Goal: Understand process/instructions

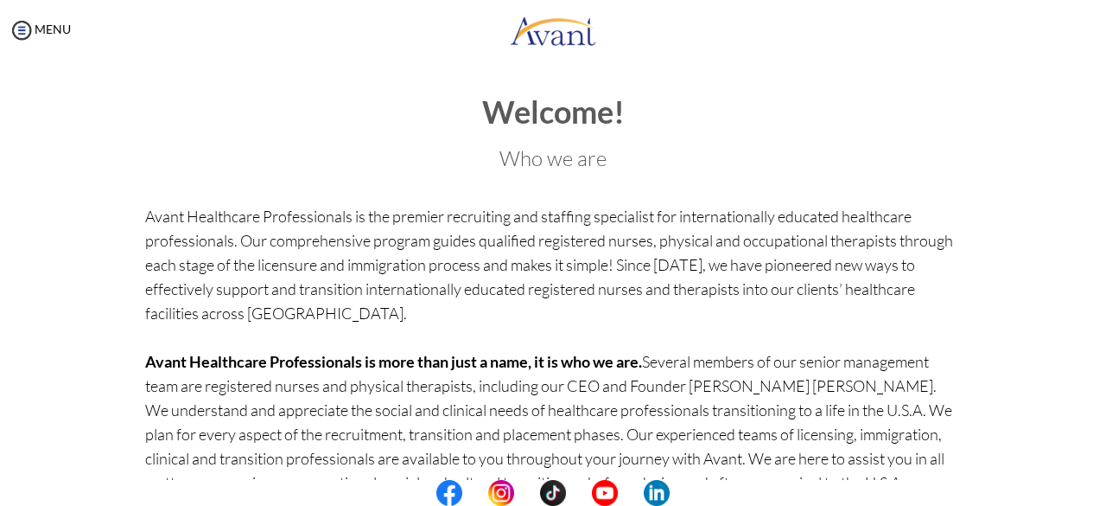
scroll to position [192, 0]
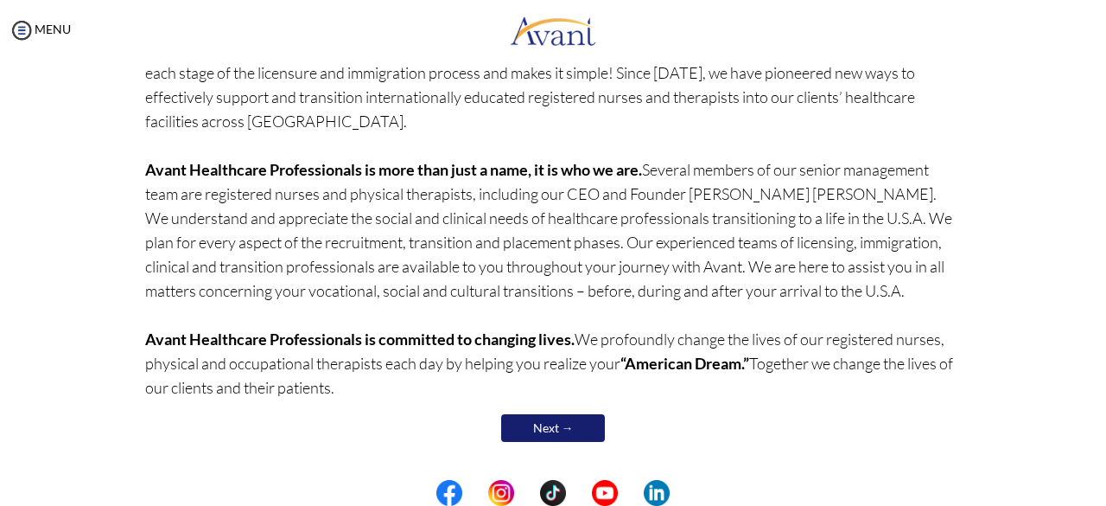
click at [543, 423] on link "Next →" at bounding box center [553, 428] width 104 height 28
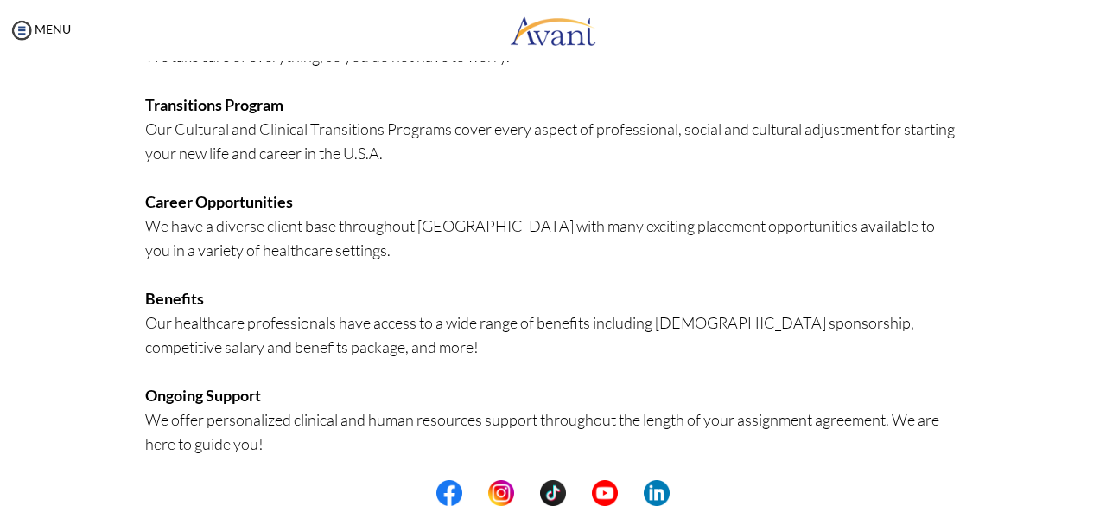
scroll to position [466, 0]
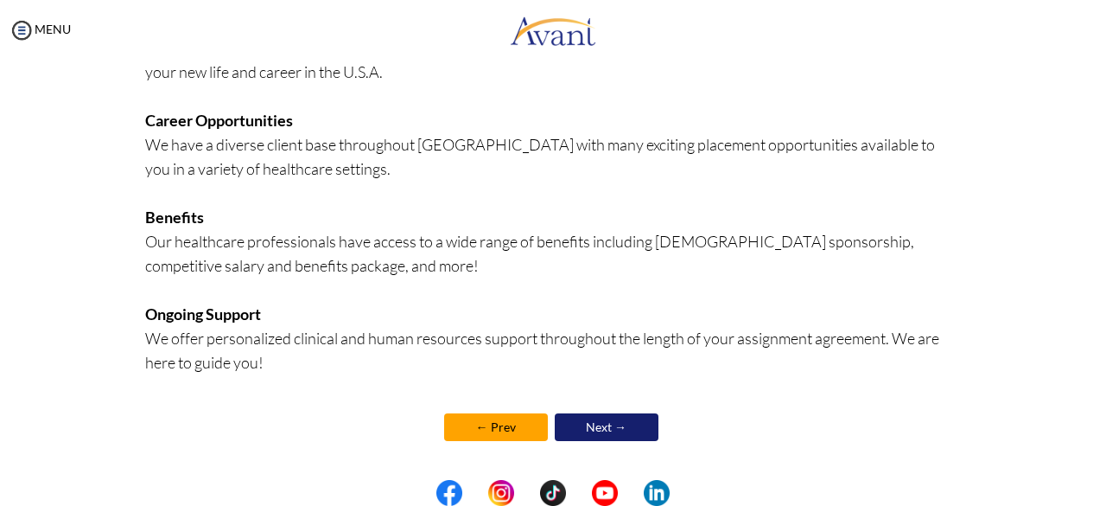
click at [588, 426] on link "Next →" at bounding box center [607, 427] width 104 height 28
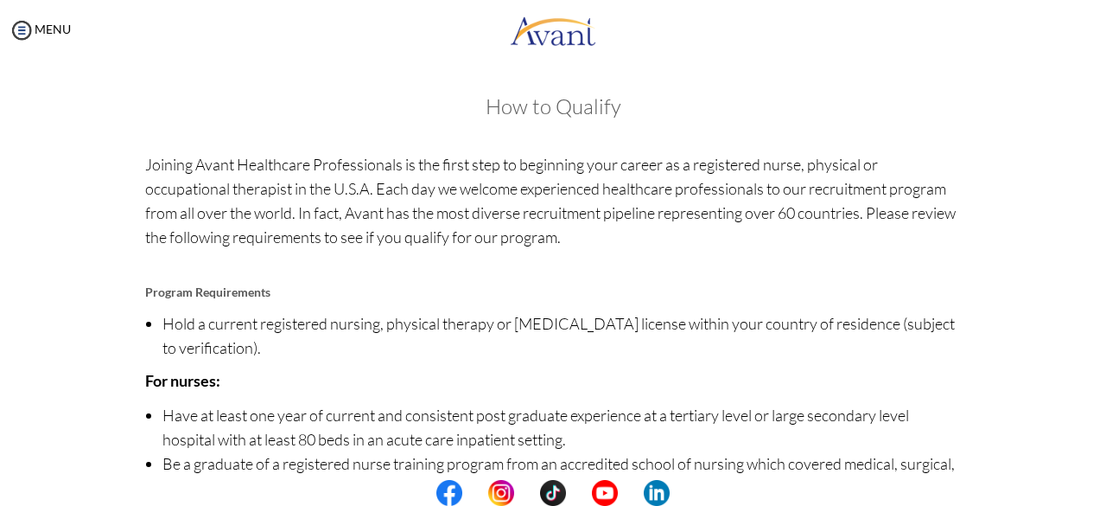
scroll to position [246, 0]
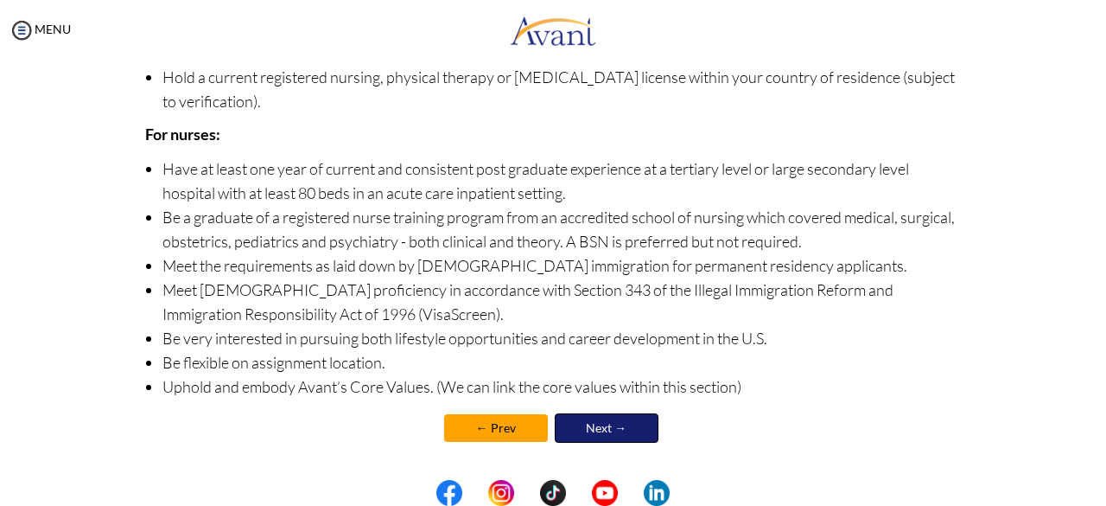
click at [588, 426] on link "Next →" at bounding box center [607, 427] width 104 height 29
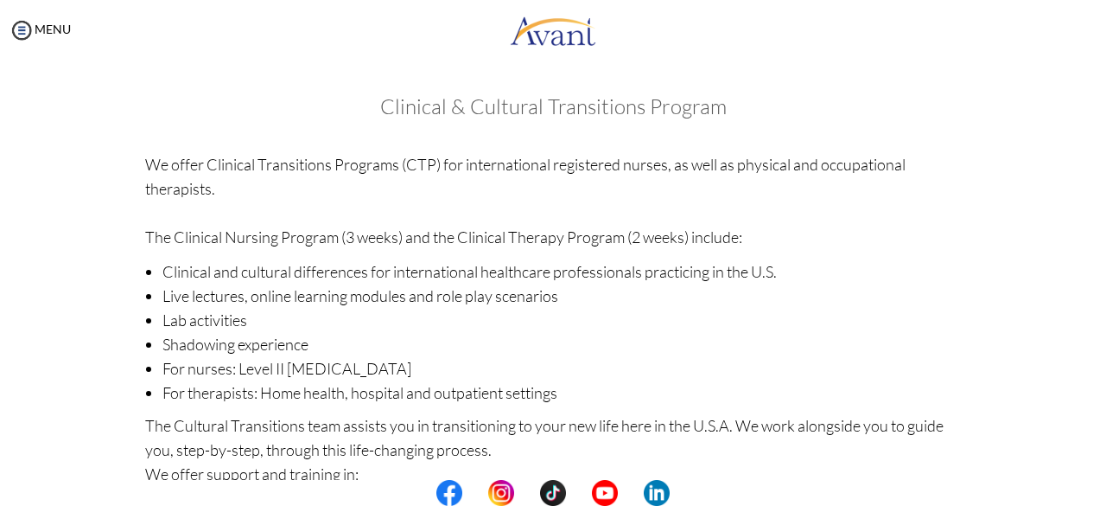
scroll to position [315, 0]
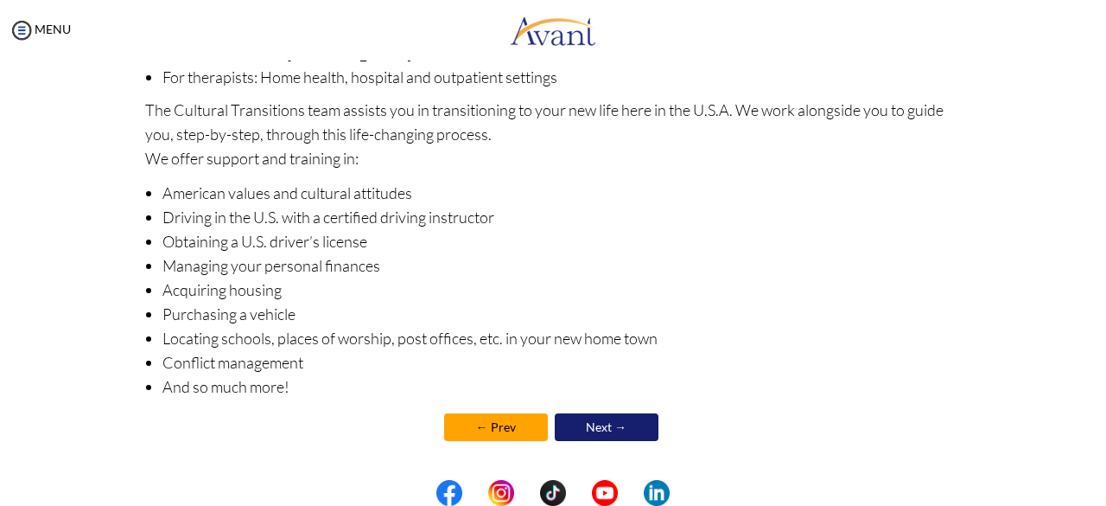
click at [608, 432] on link "Next →" at bounding box center [607, 427] width 104 height 28
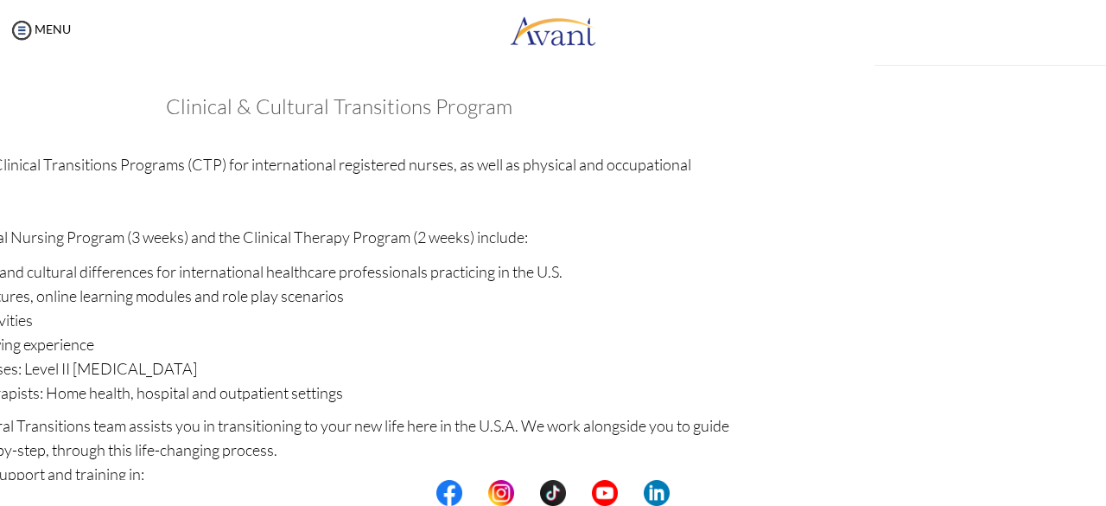
scroll to position [316, 0]
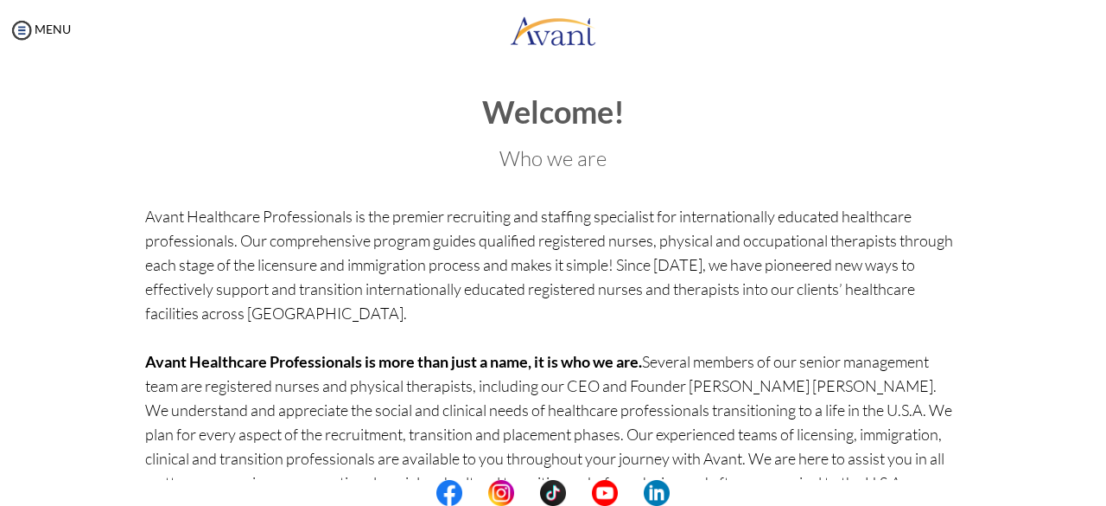
scroll to position [192, 0]
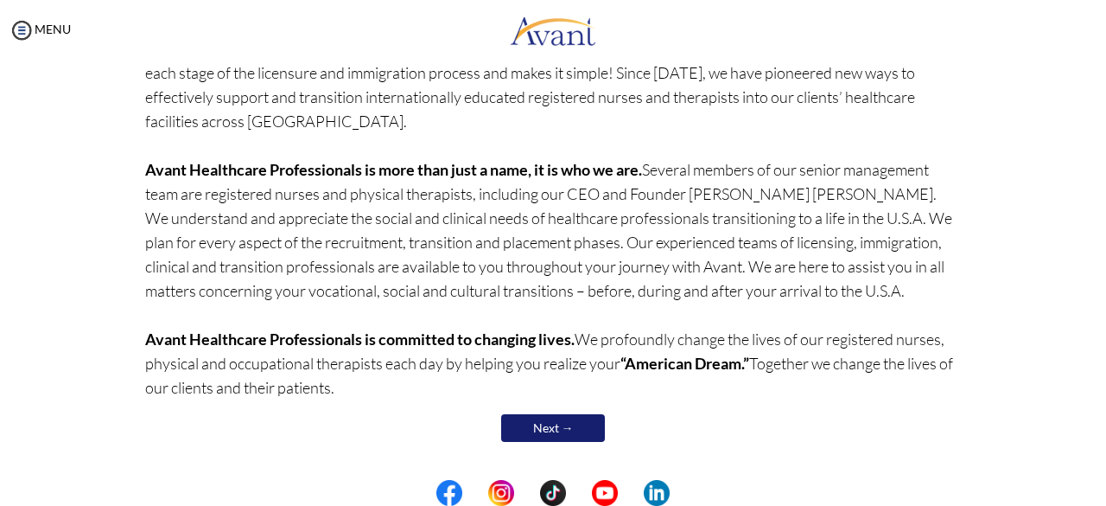
click at [565, 429] on link "Next →" at bounding box center [553, 428] width 104 height 28
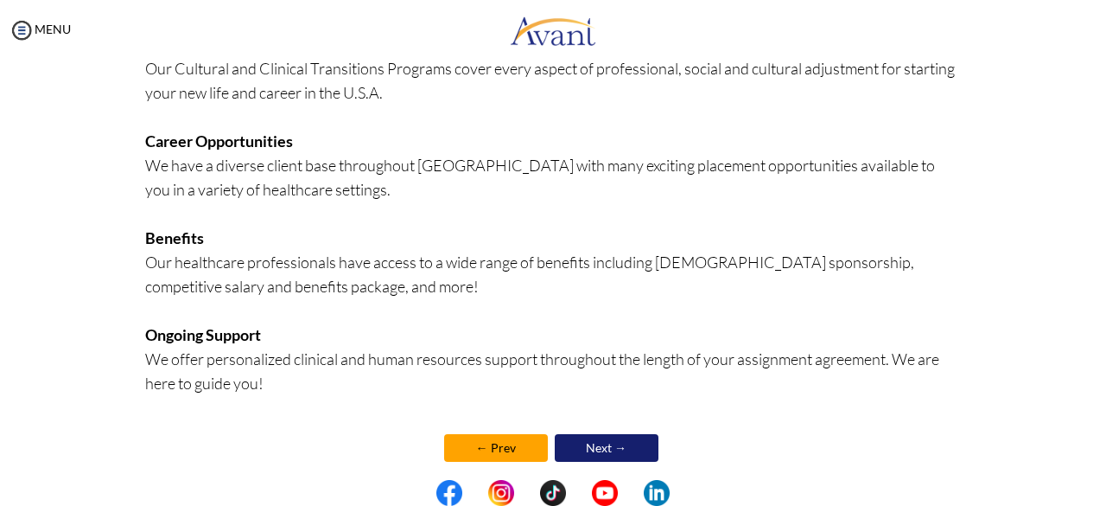
scroll to position [454, 0]
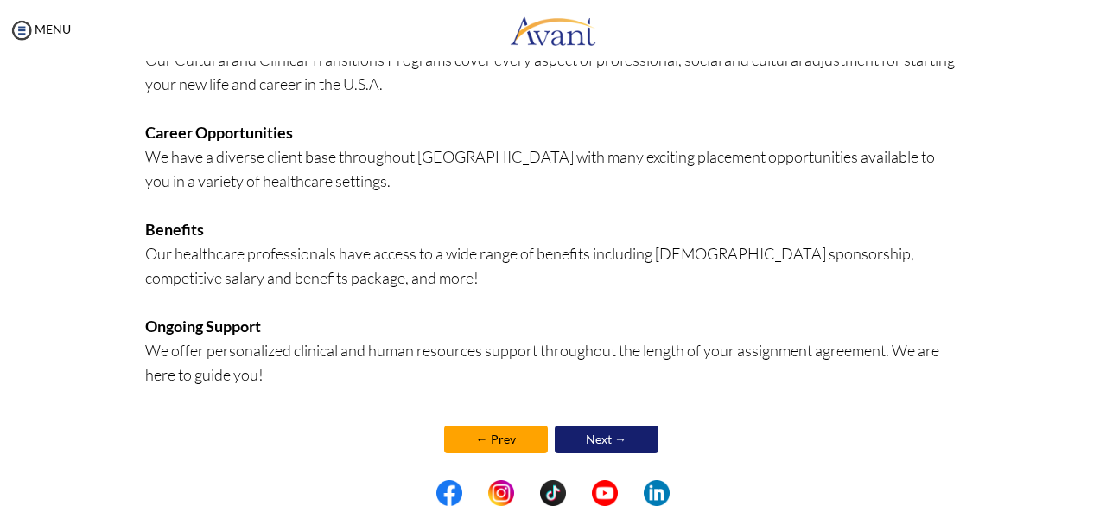
click at [586, 429] on link "Next →" at bounding box center [607, 439] width 104 height 28
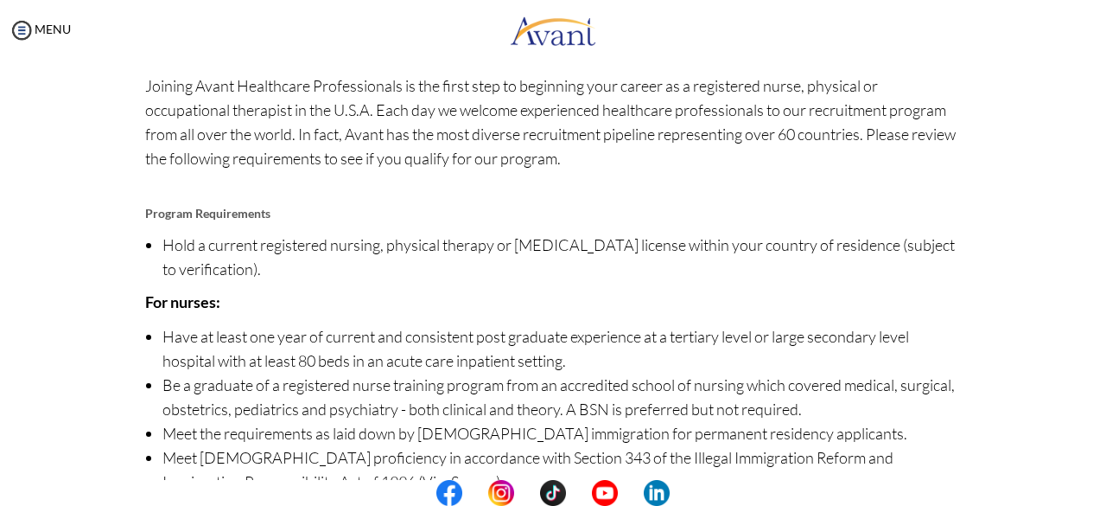
scroll to position [246, 0]
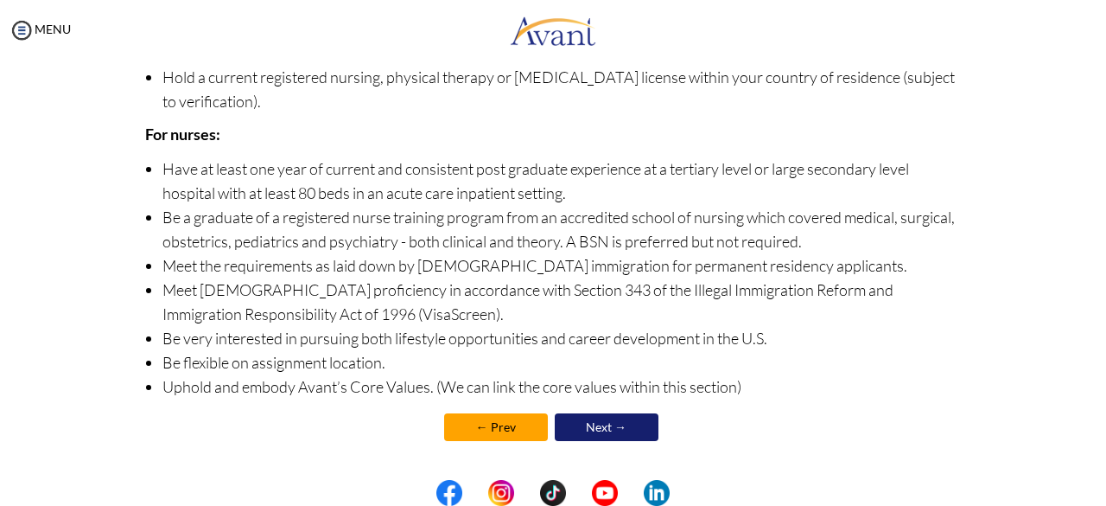
click at [604, 423] on link "Next →" at bounding box center [607, 427] width 104 height 28
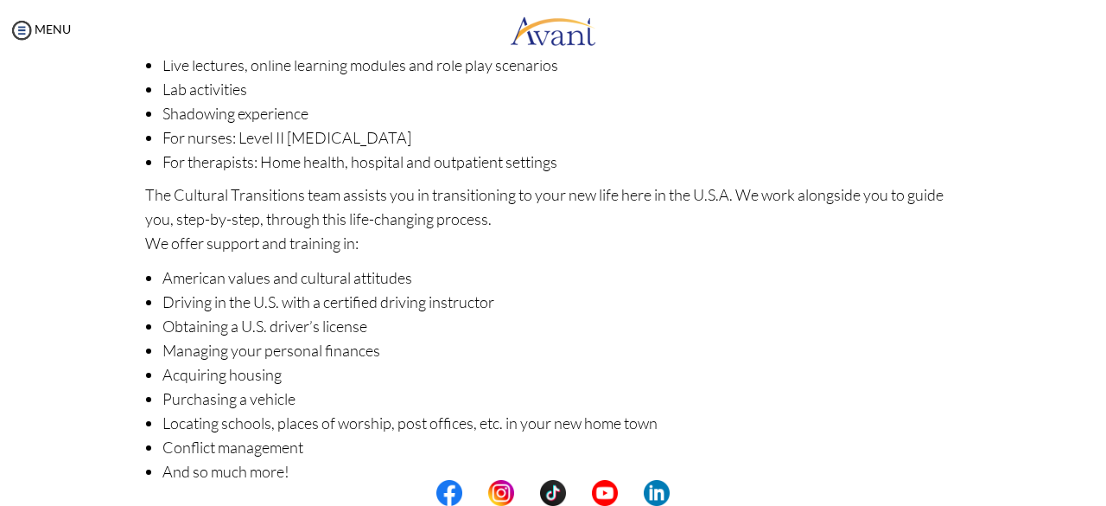
scroll to position [315, 0]
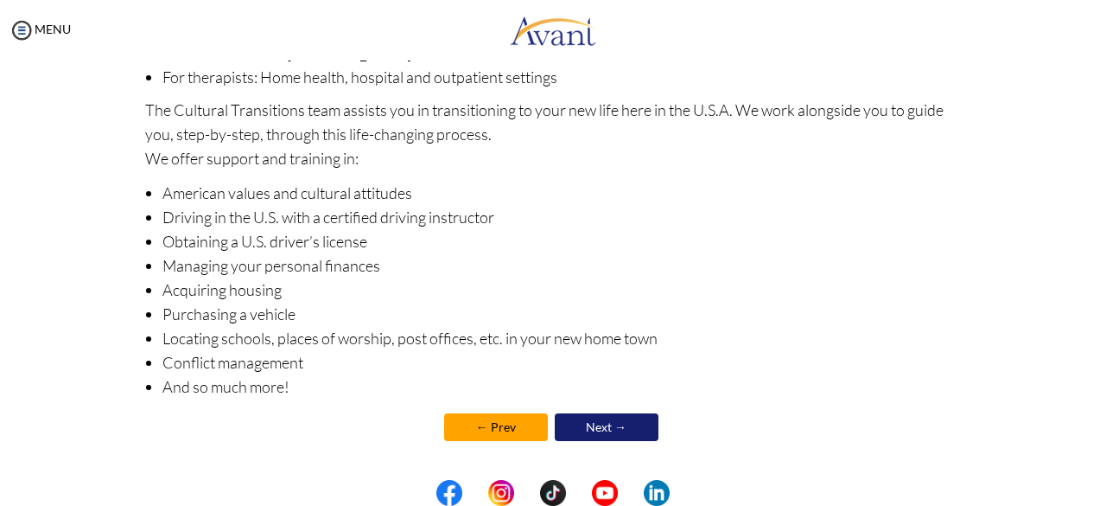
click at [603, 430] on link "Next →" at bounding box center [607, 427] width 104 height 28
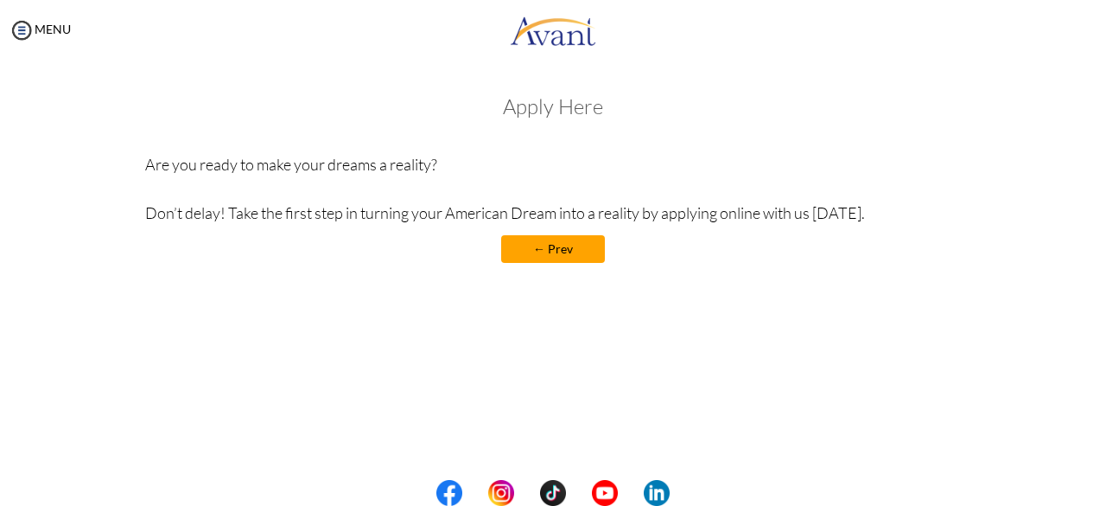
click at [565, 125] on div "Apply Here Are you ready to make your dreams a reality? Don’t delay! Take the f…" at bounding box center [553, 187] width 817 height 185
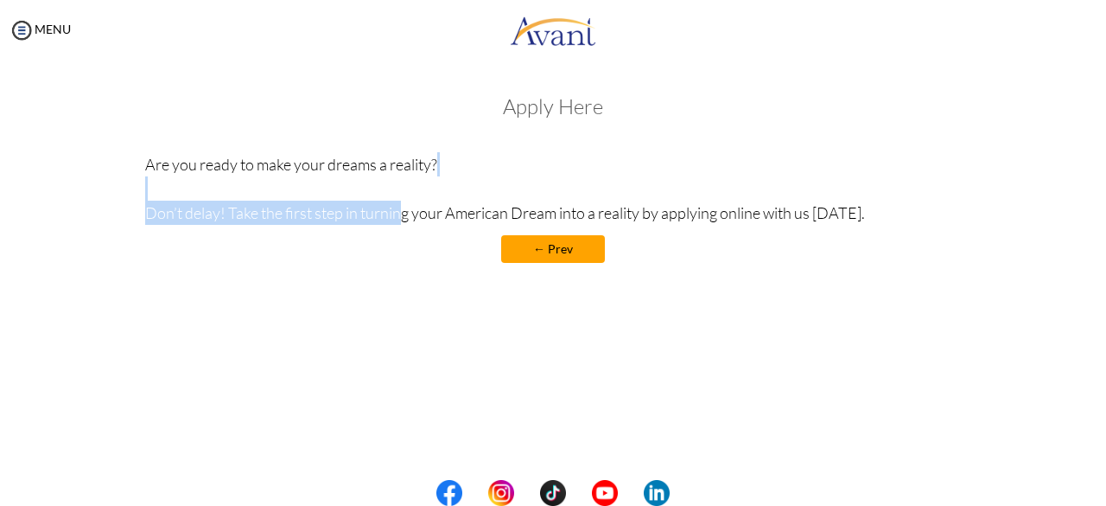
drag, startPoint x: 365, startPoint y: 191, endPoint x: 351, endPoint y: 215, distance: 27.9
click at [351, 215] on p "Are you ready to make your dreams a reality? Don’t delay! Take the first step i…" at bounding box center [553, 188] width 817 height 73
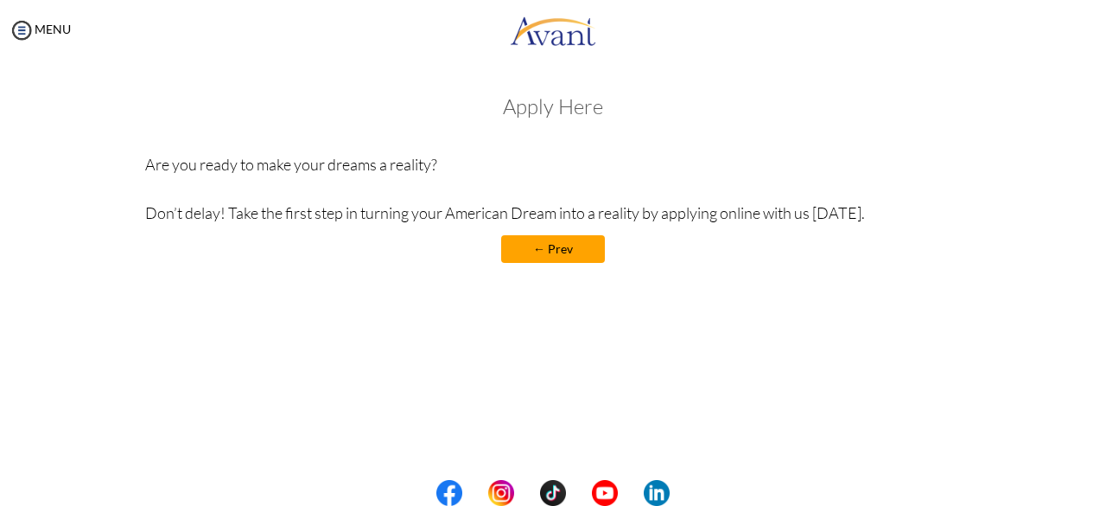
click at [745, 224] on p "Are you ready to make your dreams a reality? Don’t delay! Take the first step i…" at bounding box center [553, 188] width 817 height 73
